Goal: Check status: Check status

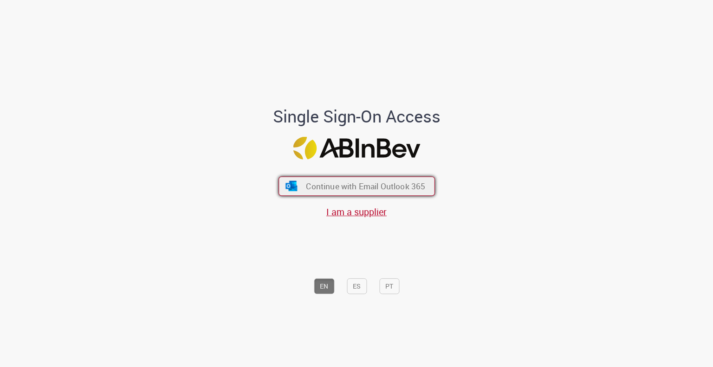
click at [318, 180] on button "Continue with Email Outlook 365" at bounding box center [357, 186] width 156 height 20
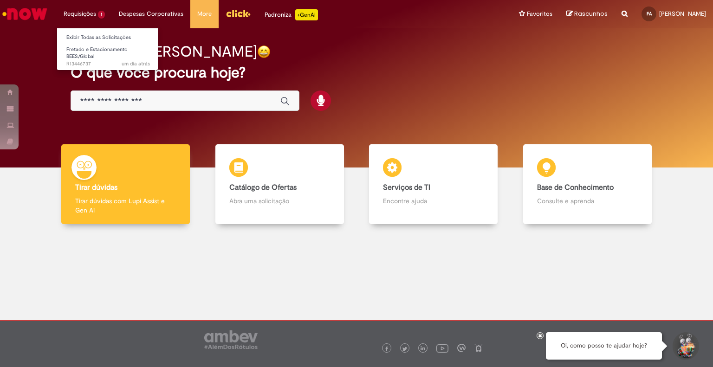
click at [82, 14] on li "Requisições 1 Exibir Todas as Solicitações Fretado e Estacionamento BEES/Global…" at bounding box center [84, 14] width 55 height 28
click at [82, 51] on span "Fretado e Estacionamento BEES/Global" at bounding box center [96, 53] width 61 height 14
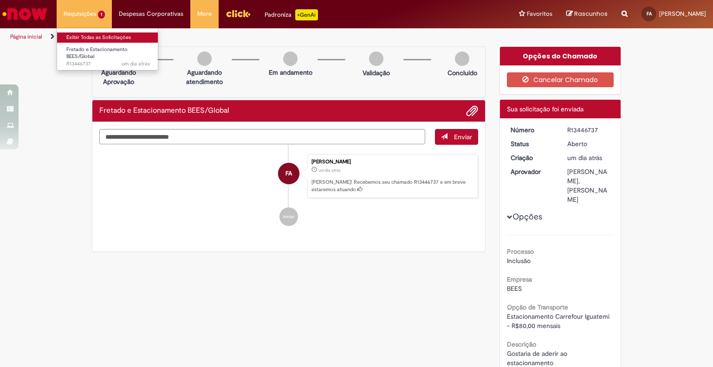
click at [83, 37] on link "Exibir Todas as Solicitações" at bounding box center [108, 38] width 102 height 10
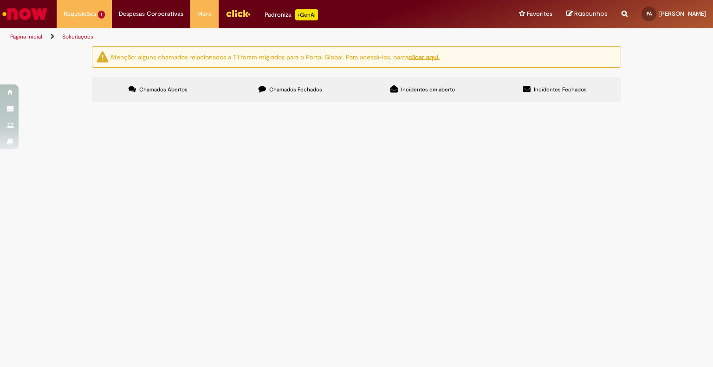
click at [312, 90] on span "Chamados Fechados" at bounding box center [295, 89] width 53 height 7
click at [0, 0] on span "Fretado e Estacionamento BEES/Global" at bounding box center [0, 0] width 0 height 0
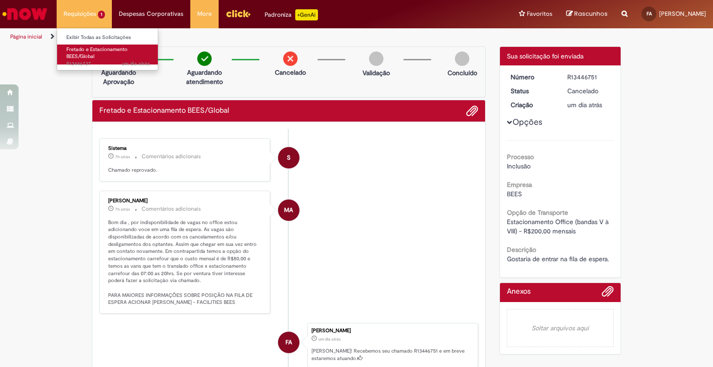
click at [89, 45] on link "Fretado e Estacionamento BEES/Global um dia atrás um dia atrás R13446737" at bounding box center [108, 55] width 102 height 20
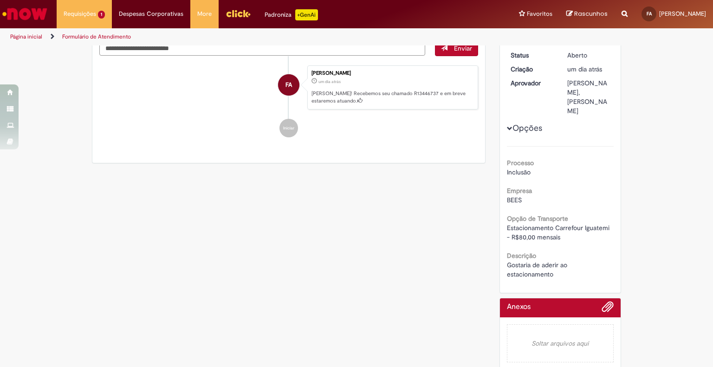
scroll to position [104, 0]
